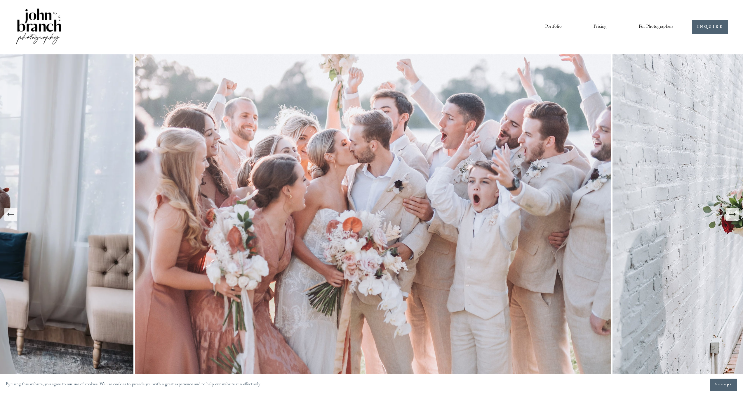
click at [655, 27] on span "For Photographers" at bounding box center [656, 26] width 35 height 9
click at [0, 0] on span "Presets" at bounding box center [0, 0] width 0 height 0
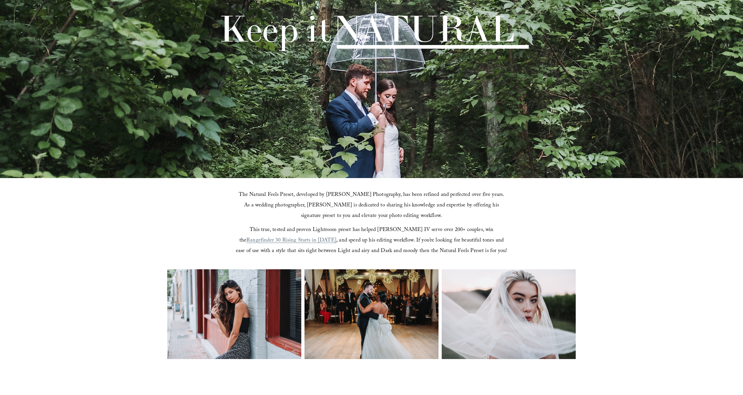
scroll to position [175, 0]
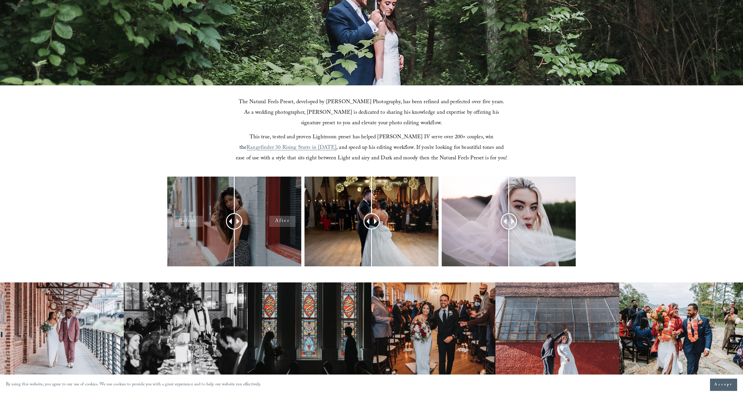
click at [214, 245] on div at bounding box center [234, 220] width 134 height 89
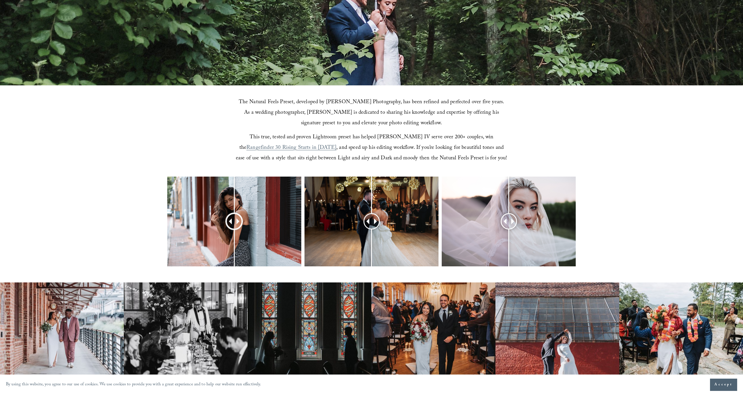
click at [238, 221] on span at bounding box center [240, 221] width 6 height 6
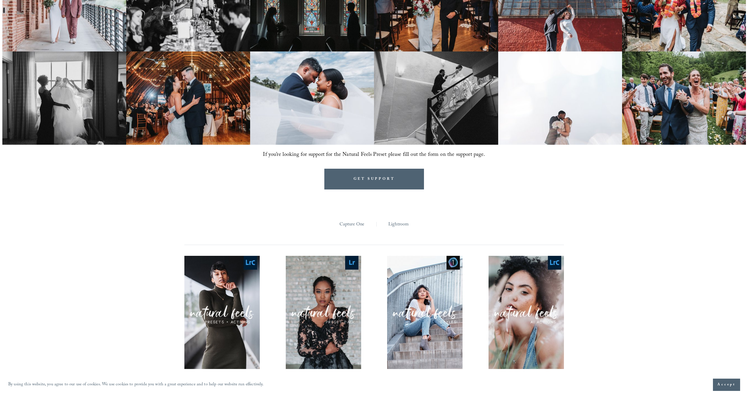
scroll to position [584, 0]
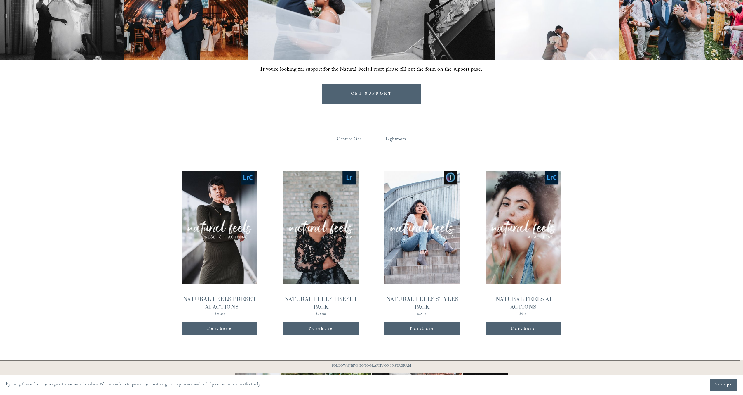
click at [226, 216] on span "Quick View" at bounding box center [220, 216] width 37 height 16
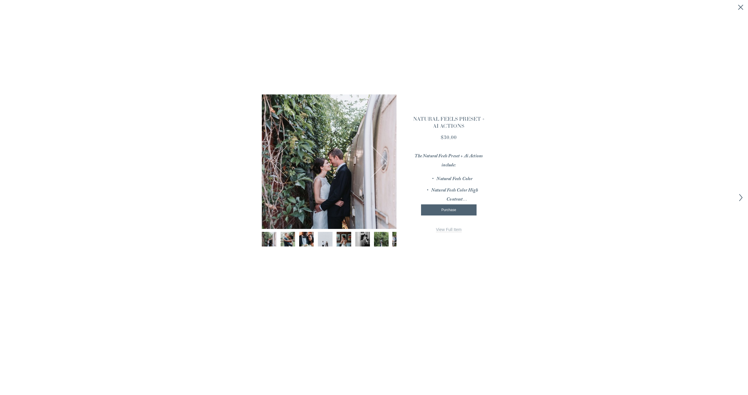
scroll to position [0, 12]
click at [328, 165] on div at bounding box center [329, 161] width 135 height 135
click at [379, 153] on button "Next Image" at bounding box center [371, 161] width 28 height 28
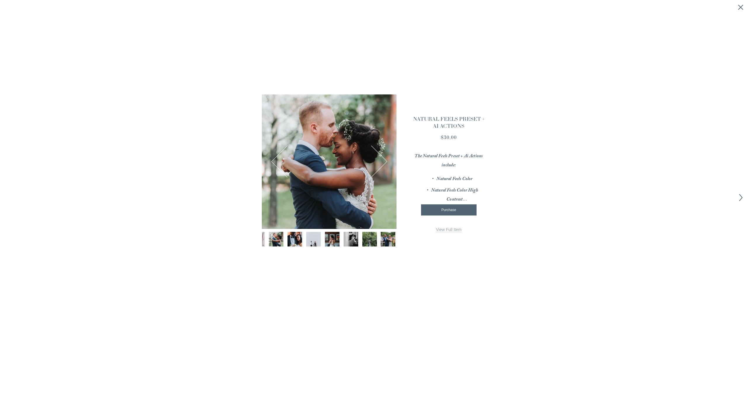
click at [379, 159] on button "Next Image" at bounding box center [371, 161] width 28 height 28
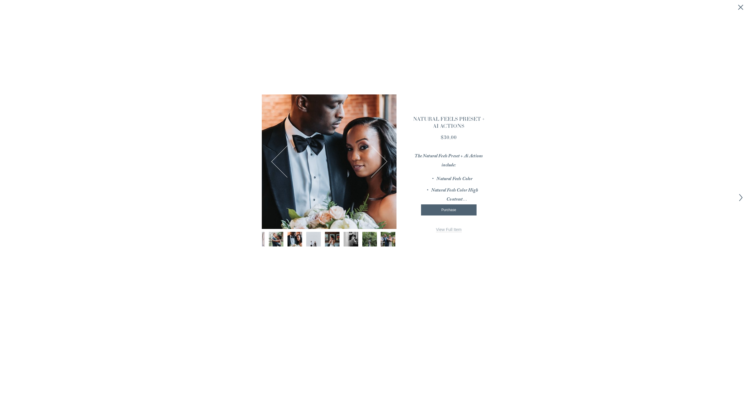
click at [455, 229] on span "View Full Item" at bounding box center [449, 229] width 26 height 5
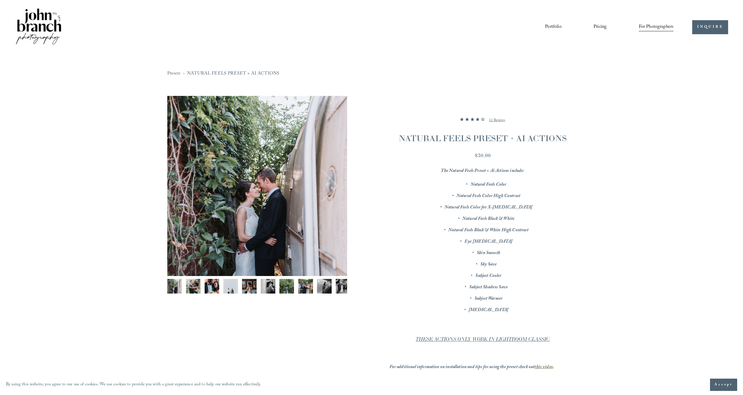
drag, startPoint x: 129, startPoint y: 129, endPoint x: 123, endPoint y: 126, distance: 7.1
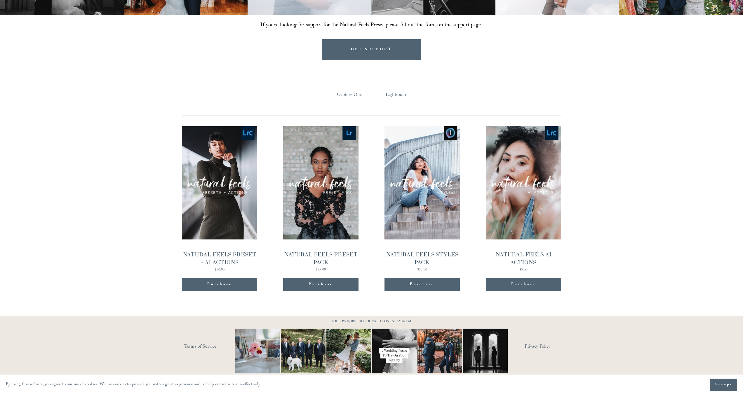
scroll to position [629, 0]
